Goal: Find specific page/section: Find specific page/section

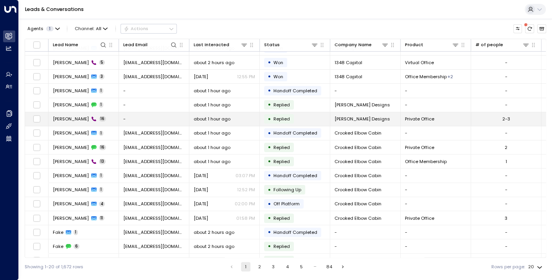
scroll to position [76, 0]
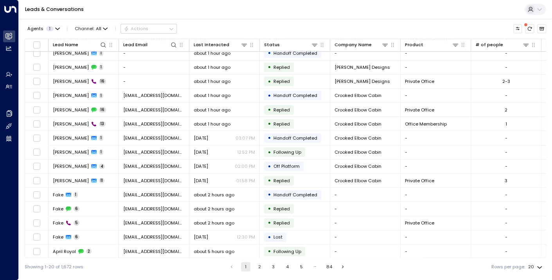
click at [257, 267] on button "2" at bounding box center [258, 266] width 9 height 9
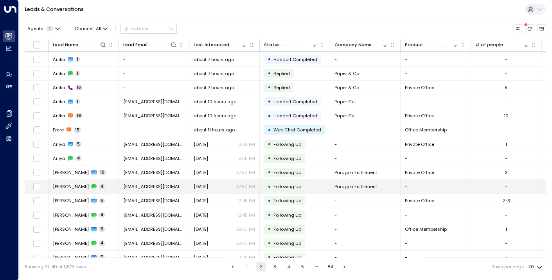
scroll to position [76, 0]
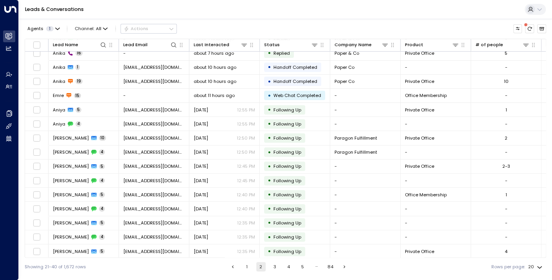
click at [272, 269] on button "3" at bounding box center [274, 266] width 9 height 9
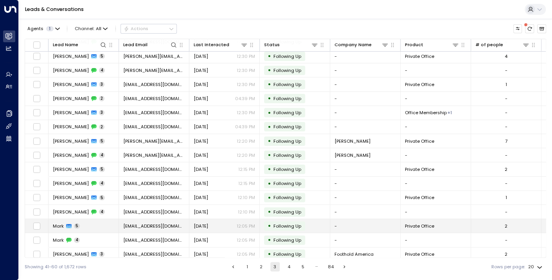
scroll to position [76, 0]
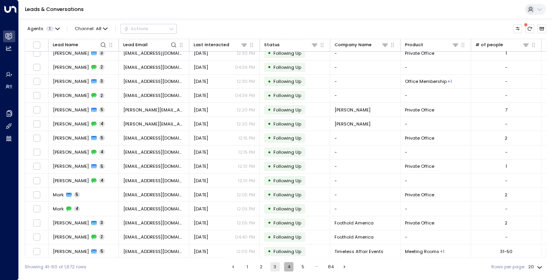
click at [289, 269] on button "4" at bounding box center [288, 266] width 9 height 9
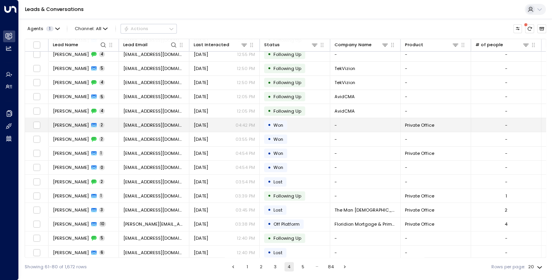
scroll to position [76, 0]
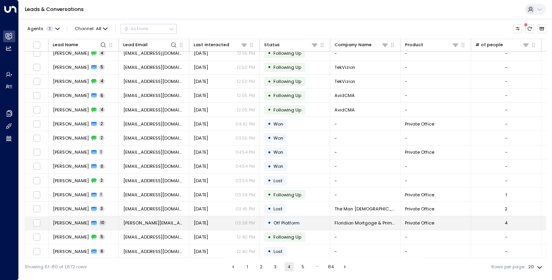
click at [62, 220] on span "[PERSON_NAME]" at bounding box center [71, 223] width 36 height 6
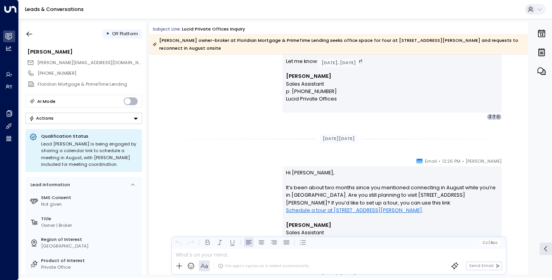
scroll to position [2176, 0]
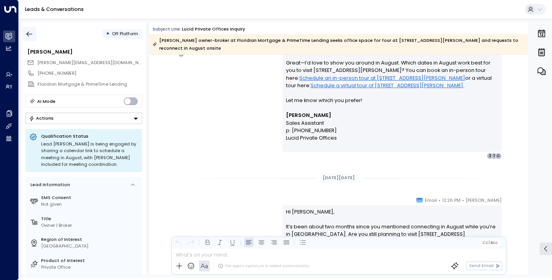
click at [30, 34] on icon "button" at bounding box center [29, 34] width 8 height 8
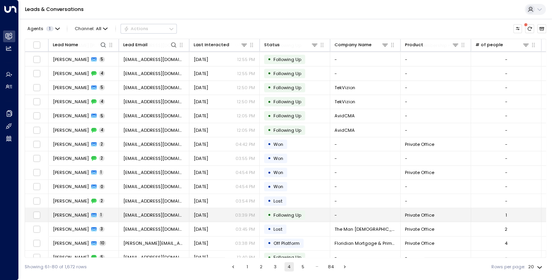
scroll to position [76, 0]
